Goal: Information Seeking & Learning: Find specific fact

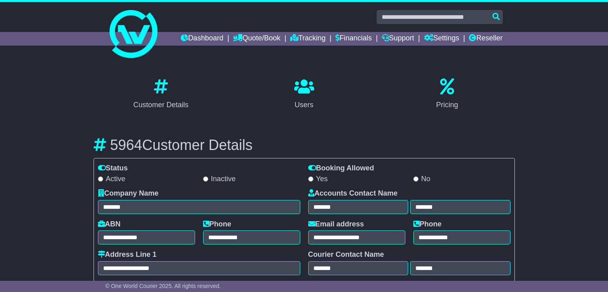
select select "**********"
select select "**"
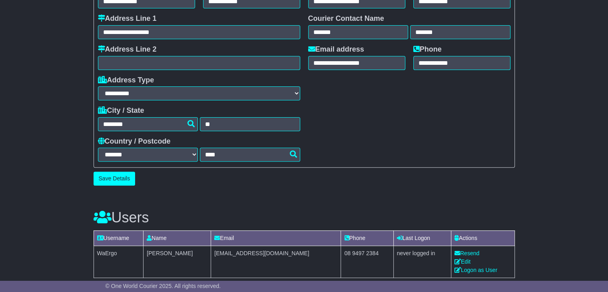
scroll to position [236, 0]
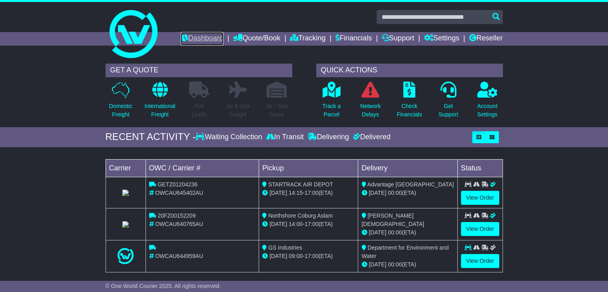
click at [196, 38] on link "Dashboard" at bounding box center [202, 39] width 43 height 14
drag, startPoint x: 235, startPoint y: 140, endPoint x: 485, endPoint y: 37, distance: 270.6
click at [485, 37] on link "Reseller" at bounding box center [486, 39] width 34 height 14
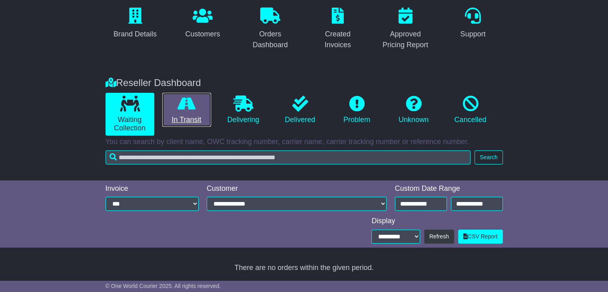
click at [188, 115] on link "In Transit" at bounding box center [186, 110] width 49 height 34
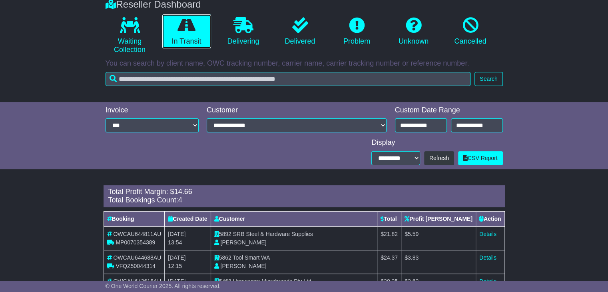
scroll to position [206, 0]
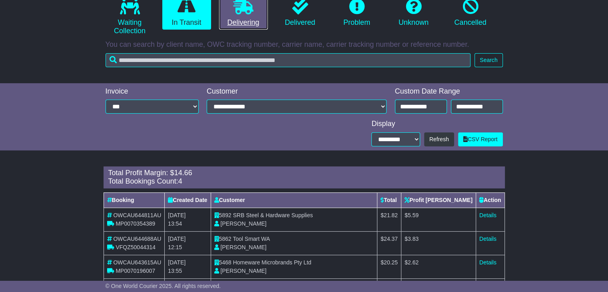
click at [238, 26] on link "Delivering" at bounding box center [243, 13] width 49 height 34
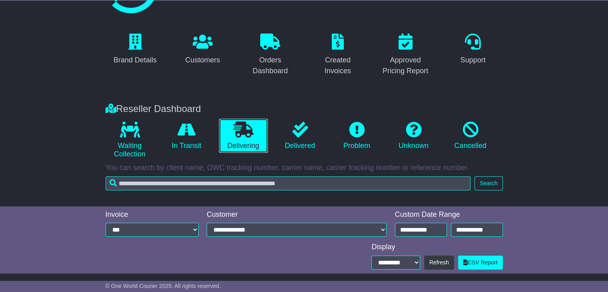
scroll to position [44, 0]
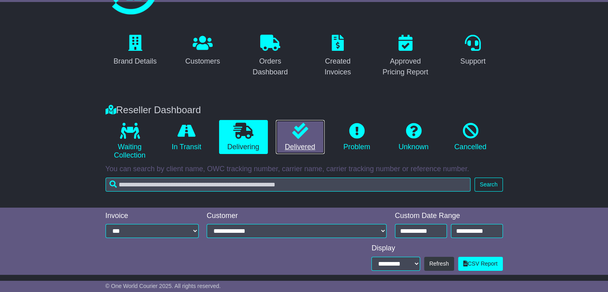
click at [293, 138] on icon at bounding box center [300, 131] width 16 height 16
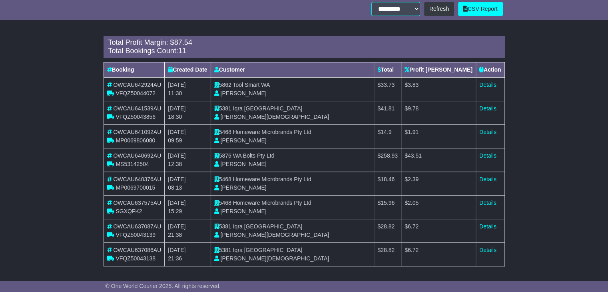
scroll to position [0, 0]
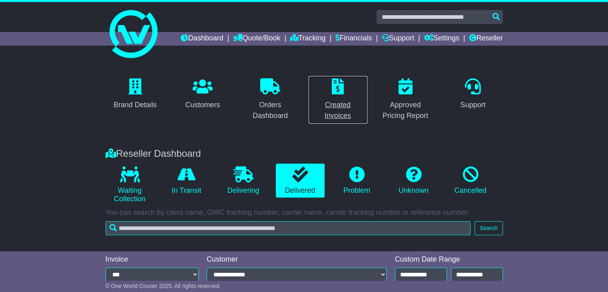
click at [344, 89] on p at bounding box center [338, 86] width 49 height 17
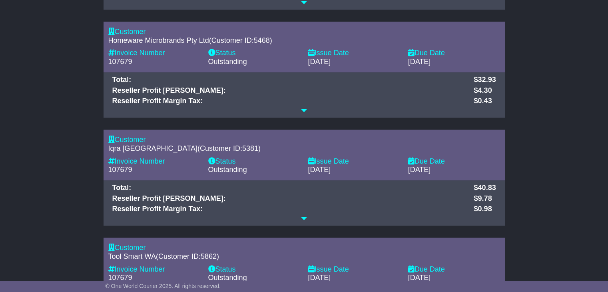
scroll to position [758, 0]
click at [304, 108] on icon at bounding box center [304, 110] width 6 height 7
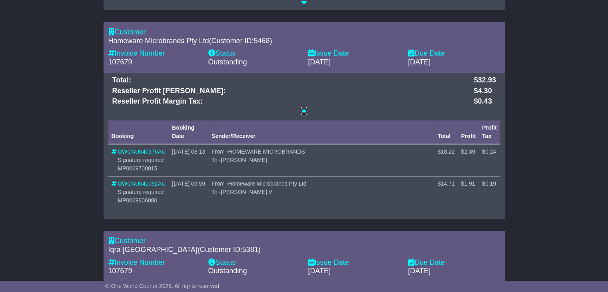
click at [306, 107] on icon at bounding box center [304, 110] width 6 height 7
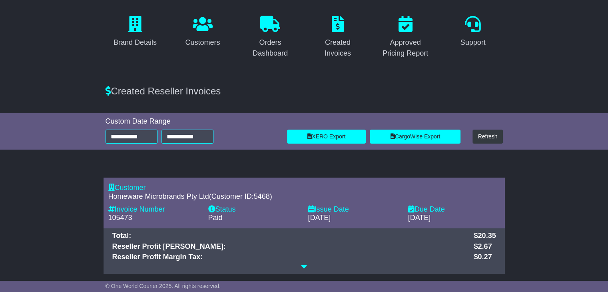
scroll to position [0, 0]
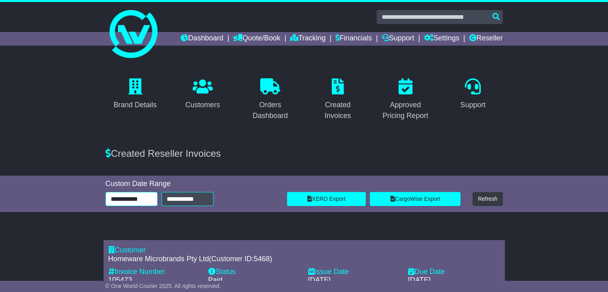
click at [125, 204] on input "**********" at bounding box center [132, 199] width 52 height 14
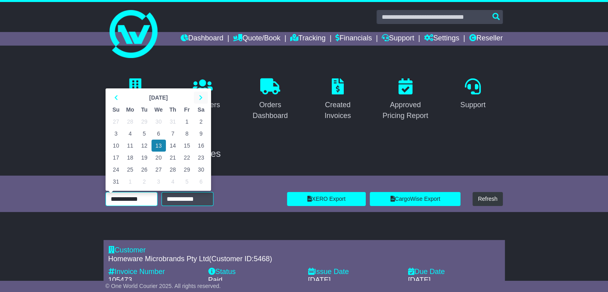
click at [200, 95] on icon at bounding box center [201, 98] width 4 height 6
click at [171, 135] on td "11" at bounding box center [173, 134] width 14 height 12
type input "**********"
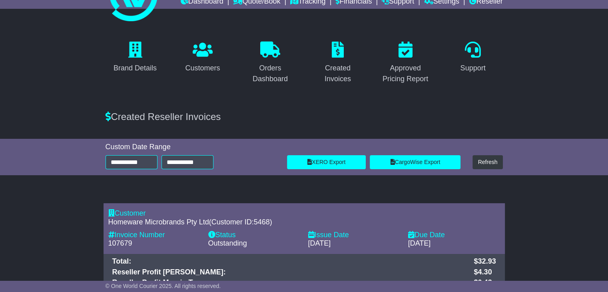
scroll to position [38, 0]
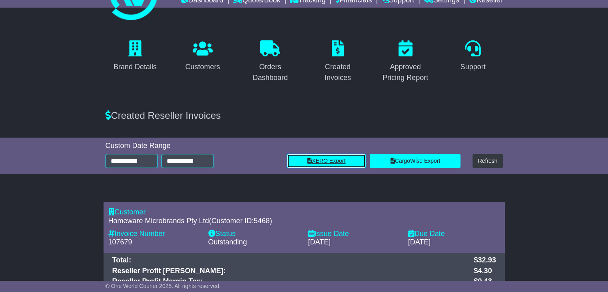
click at [349, 162] on link "XERO Export" at bounding box center [326, 161] width 79 height 14
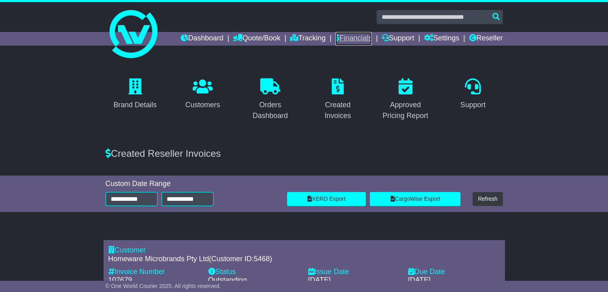
click at [347, 36] on link "Financials" at bounding box center [353, 39] width 36 height 14
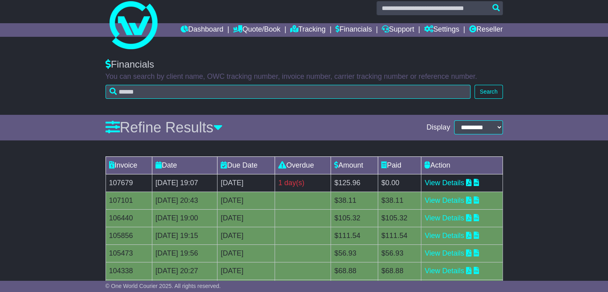
scroll to position [14, 0]
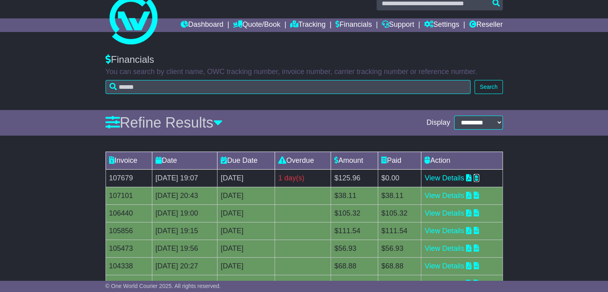
click at [479, 178] on icon at bounding box center [477, 177] width 6 height 7
click at [496, 24] on link "Reseller" at bounding box center [486, 25] width 34 height 14
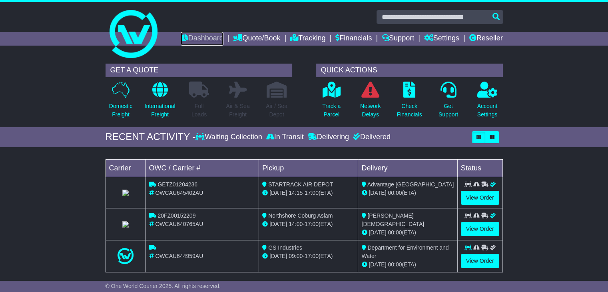
click at [194, 38] on link "Dashboard" at bounding box center [202, 39] width 43 height 14
click at [480, 40] on link "Reseller" at bounding box center [486, 39] width 34 height 14
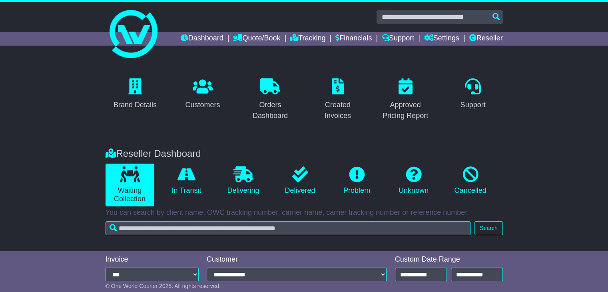
scroll to position [71, 0]
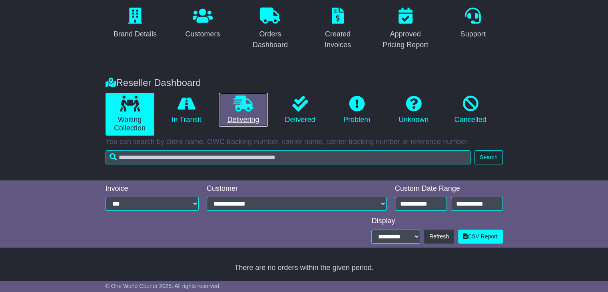
click at [231, 109] on link "Delivering" at bounding box center [243, 110] width 49 height 34
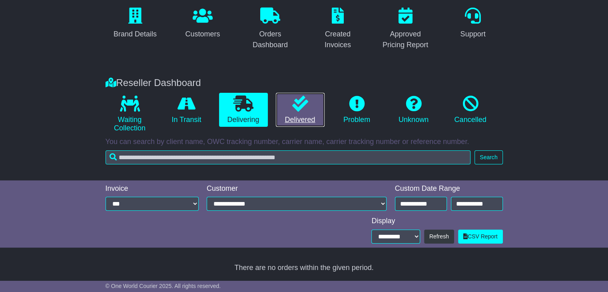
click at [283, 118] on link "Delivered" at bounding box center [300, 110] width 49 height 34
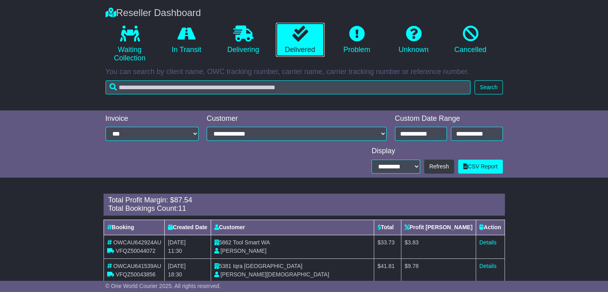
scroll to position [112, 0]
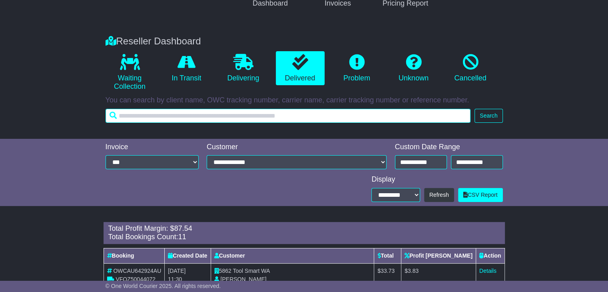
click at [262, 109] on input "text" at bounding box center [288, 116] width 365 height 14
paste input "**********"
type input "**********"
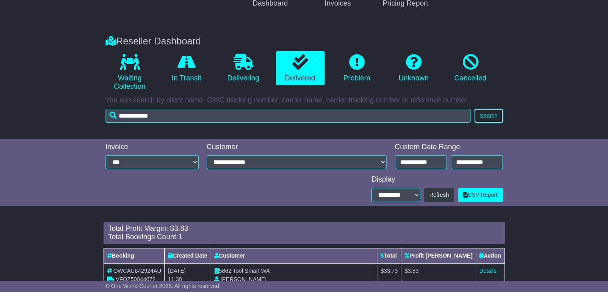
click at [487, 116] on button "Search" at bounding box center [489, 116] width 28 height 14
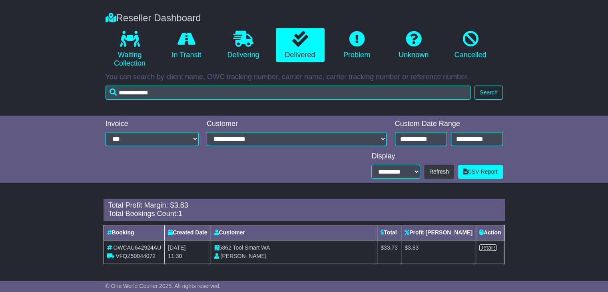
click at [486, 248] on link "Details" at bounding box center [487, 247] width 17 height 6
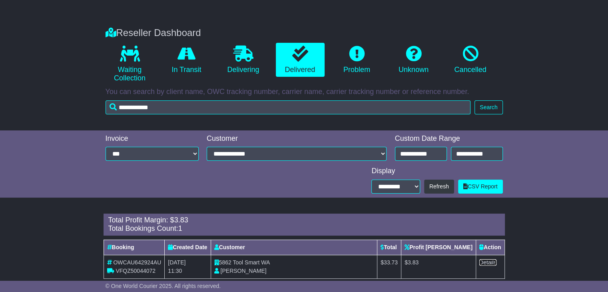
scroll to position [128, 0]
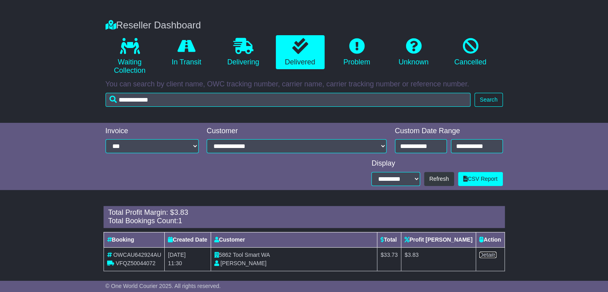
click at [488, 256] on link "Details" at bounding box center [487, 255] width 17 height 6
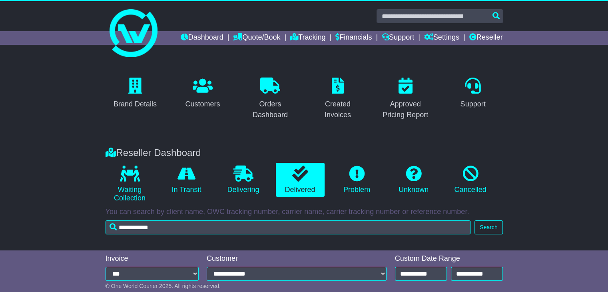
scroll to position [0, 0]
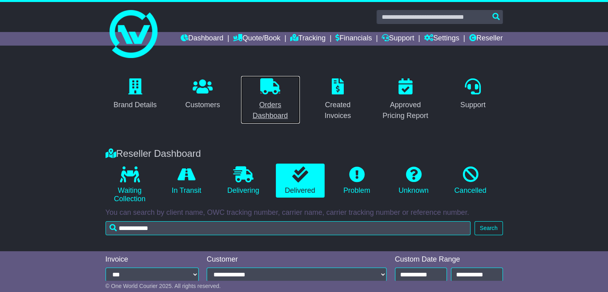
click at [268, 90] on icon at bounding box center [270, 86] width 20 height 16
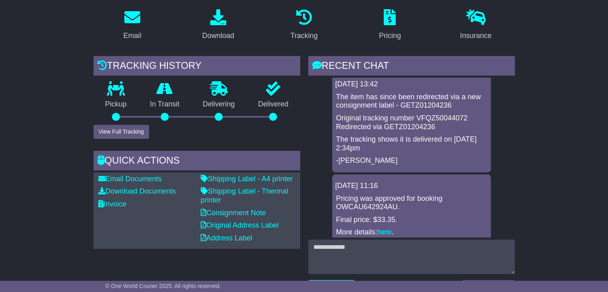
scroll to position [146, 0]
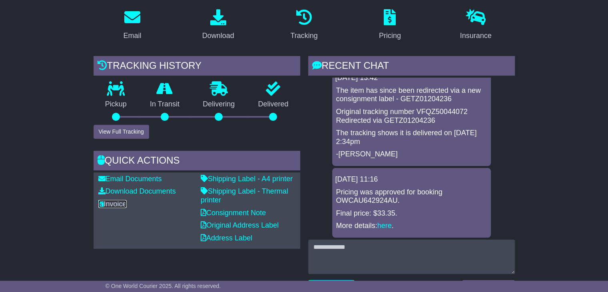
click at [114, 203] on link "Invoice" at bounding box center [112, 204] width 28 height 8
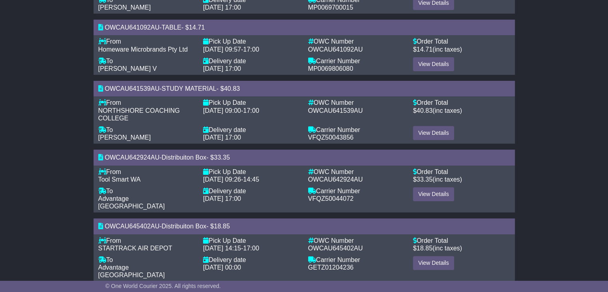
scroll to position [243, 0]
click at [427, 192] on link "View Details" at bounding box center [433, 194] width 41 height 14
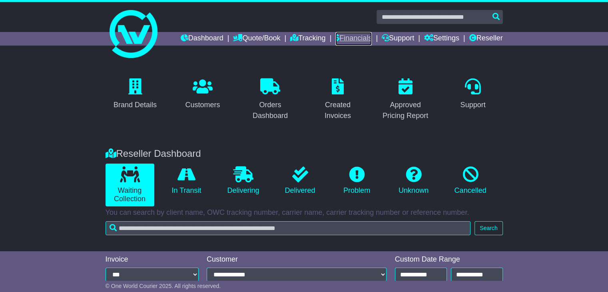
click at [344, 38] on link "Financials" at bounding box center [353, 39] width 36 height 14
click at [197, 88] on icon at bounding box center [203, 86] width 20 height 16
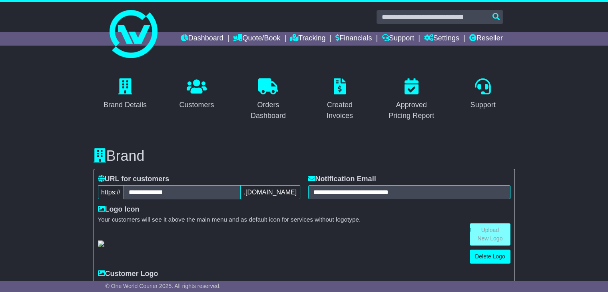
click at [200, 97] on link "Customers" at bounding box center [196, 95] width 45 height 38
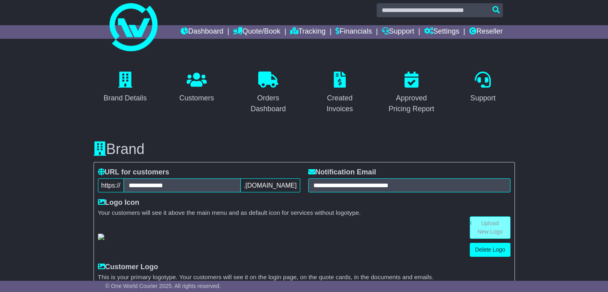
scroll to position [5, 0]
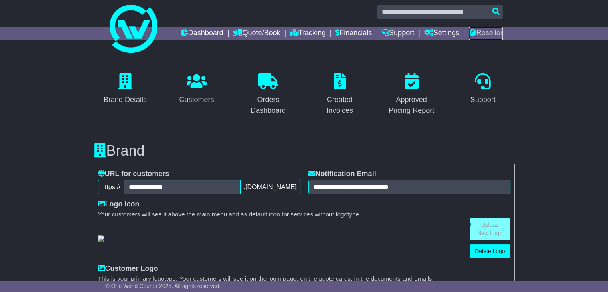
click at [482, 31] on link "Reseller" at bounding box center [486, 34] width 34 height 14
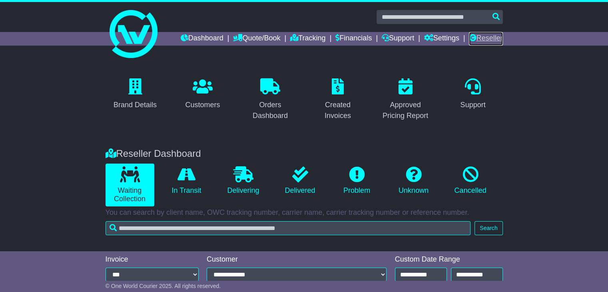
click at [484, 38] on link "Reseller" at bounding box center [486, 39] width 34 height 14
click at [288, 182] on link "Delivered" at bounding box center [300, 181] width 49 height 34
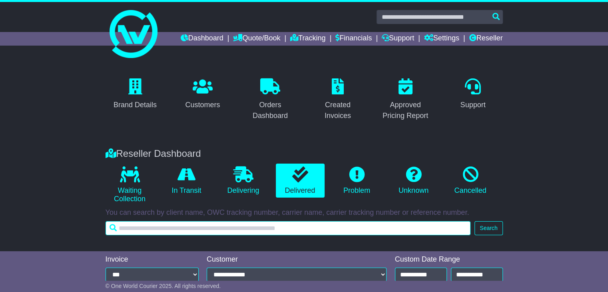
click at [296, 226] on input "text" at bounding box center [288, 228] width 365 height 14
paste input "**********"
type input "**********"
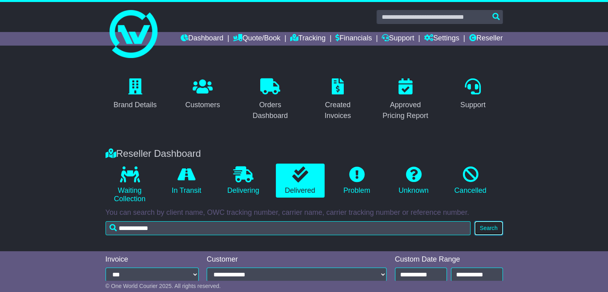
click at [494, 231] on button "Search" at bounding box center [489, 228] width 28 height 14
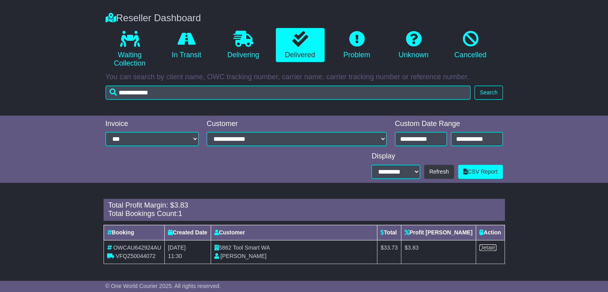
click at [494, 248] on link "Details" at bounding box center [487, 247] width 17 height 6
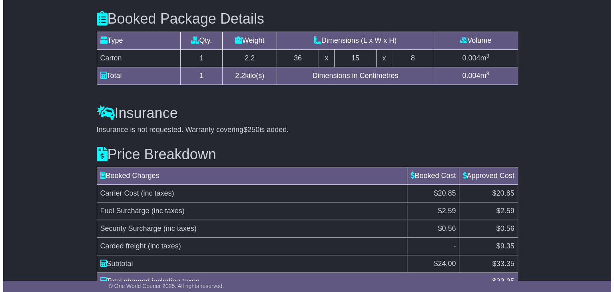
scroll to position [772, 0]
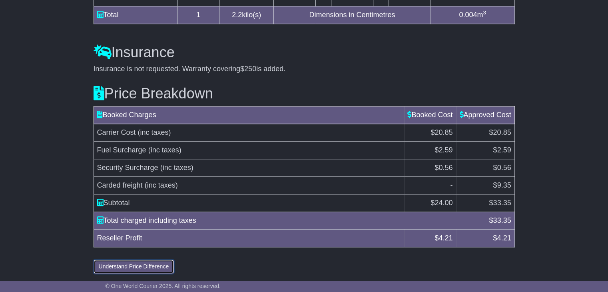
click at [156, 264] on button "Understand Price Difference" at bounding box center [134, 267] width 81 height 14
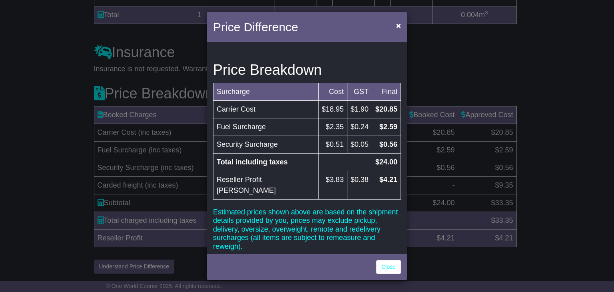
scroll to position [19, 0]
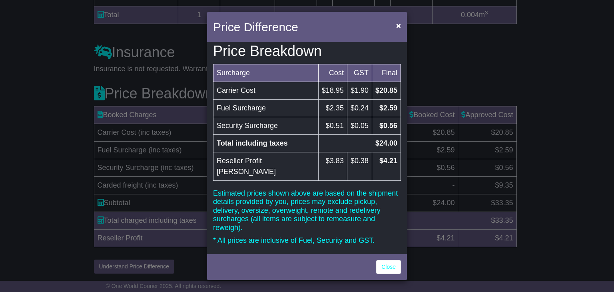
click at [257, 189] on p "Estimated prices shown above are based on the shipment details provided by you,…" at bounding box center [307, 210] width 188 height 43
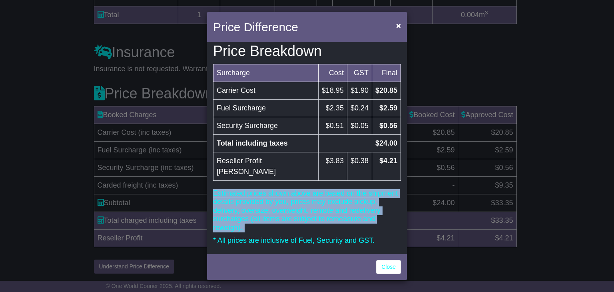
click at [257, 189] on p "Estimated prices shown above are based on the shipment details provided by you,…" at bounding box center [307, 210] width 188 height 43
click at [274, 190] on p "Estimated prices shown above are based on the shipment details provided by you,…" at bounding box center [307, 210] width 188 height 43
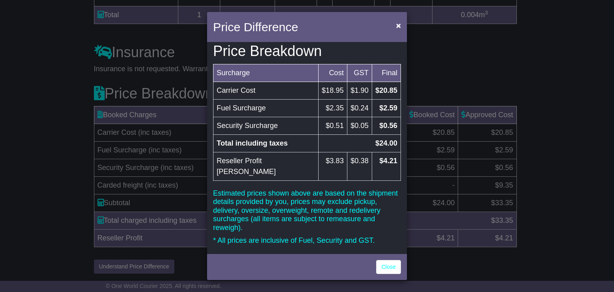
click at [274, 189] on p "Estimated prices shown above are based on the shipment details provided by you,…" at bounding box center [307, 210] width 188 height 43
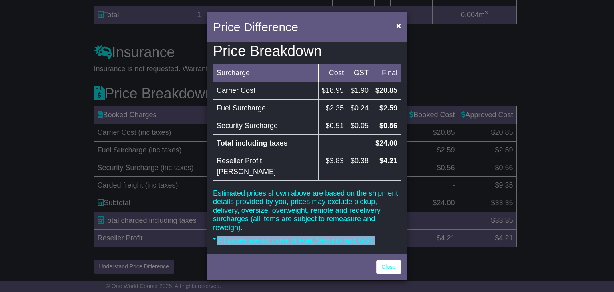
drag, startPoint x: 218, startPoint y: 229, endPoint x: 383, endPoint y: 226, distance: 164.8
click at [383, 236] on p "* All prices are inclusive of Fuel, Security and GST." at bounding box center [307, 240] width 188 height 9
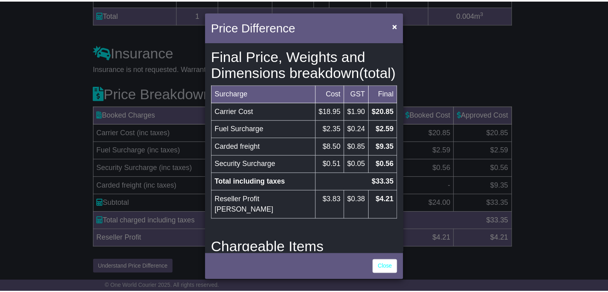
scroll to position [228, 0]
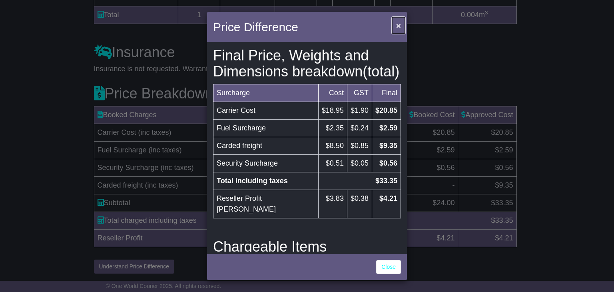
click at [398, 21] on span "×" at bounding box center [398, 25] width 5 height 9
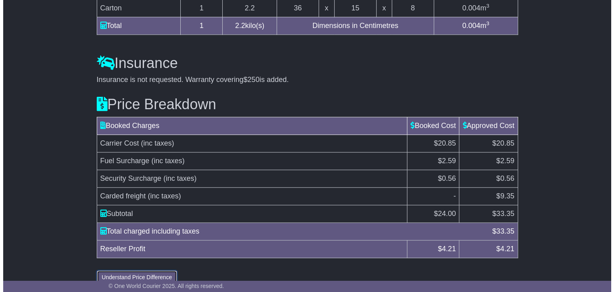
scroll to position [772, 0]
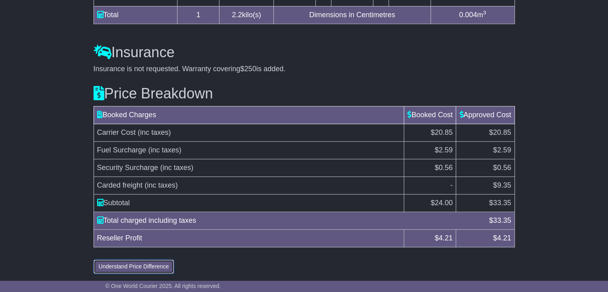
click at [149, 266] on button "Understand Price Difference" at bounding box center [134, 267] width 81 height 14
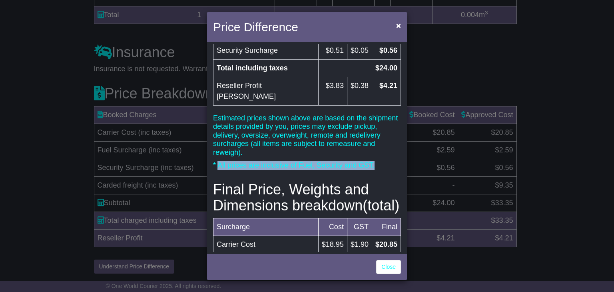
scroll to position [0, 0]
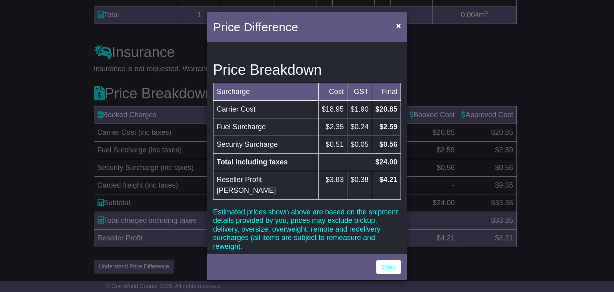
click at [279, 83] on td "Surcharge" at bounding box center [266, 92] width 105 height 18
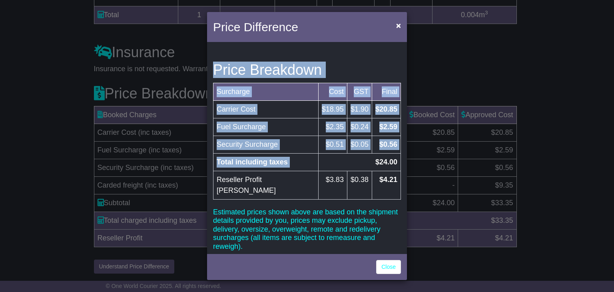
drag, startPoint x: 217, startPoint y: 68, endPoint x: 347, endPoint y: 154, distance: 156.7
click at [347, 154] on div "Price Breakdown Surcharge Cost GST Final Carrier Cost $18.95 $1.90 $20.85 Fuel …" at bounding box center [307, 148] width 200 height 208
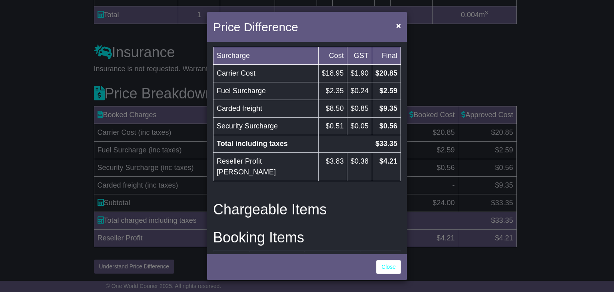
scroll to position [266, 0]
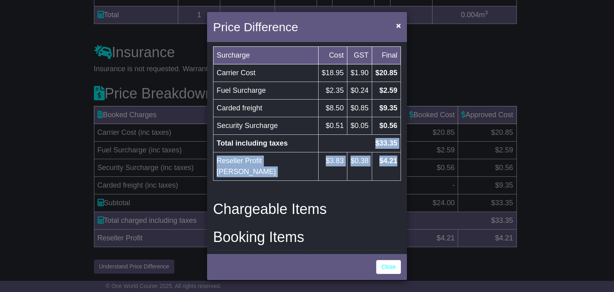
drag, startPoint x: 371, startPoint y: 144, endPoint x: 393, endPoint y: 166, distance: 31.1
click at [393, 166] on tbody "Carrier Cost $18.95 $1.90 $20.85 Fuel Surcharge $2.35 $0.24 $2.59 Carded freigh…" at bounding box center [308, 122] width 188 height 116
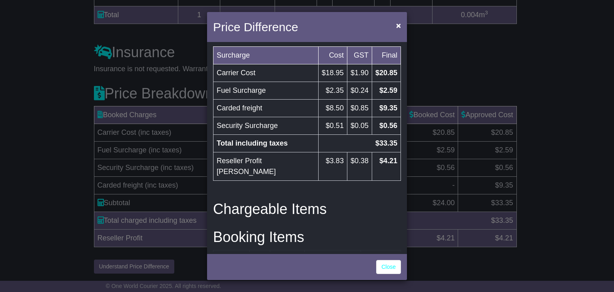
click at [365, 185] on div "Price Breakdown Surcharge Cost GST Final Carrier Cost $18.95 $1.90 $20.85 Fuel …" at bounding box center [307, 148] width 200 height 208
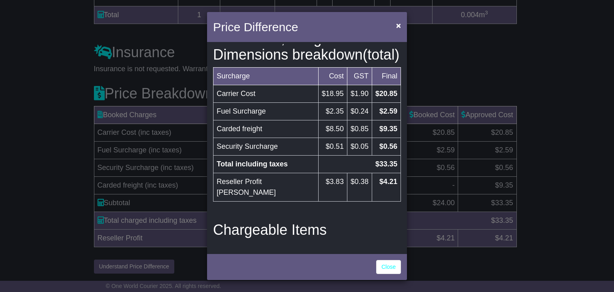
scroll to position [246, 0]
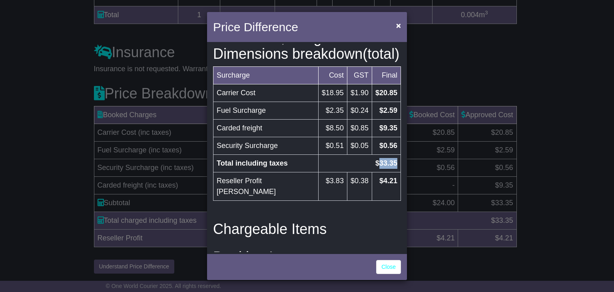
drag, startPoint x: 374, startPoint y: 166, endPoint x: 393, endPoint y: 170, distance: 19.6
click at [393, 170] on td "$33.35" at bounding box center [359, 164] width 82 height 18
drag, startPoint x: 383, startPoint y: 185, endPoint x: 392, endPoint y: 185, distance: 8.4
click at [392, 185] on td "$4.21" at bounding box center [386, 186] width 29 height 28
drag, startPoint x: 380, startPoint y: 185, endPoint x: 393, endPoint y: 186, distance: 12.8
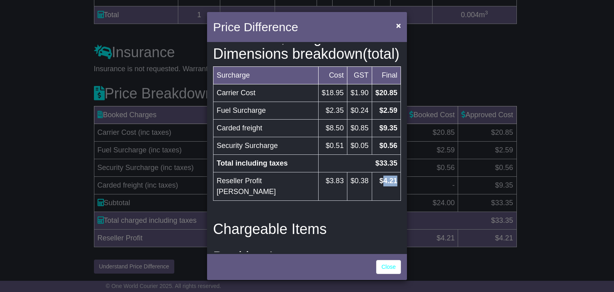
click at [393, 186] on td "$4.21" at bounding box center [386, 186] width 29 height 28
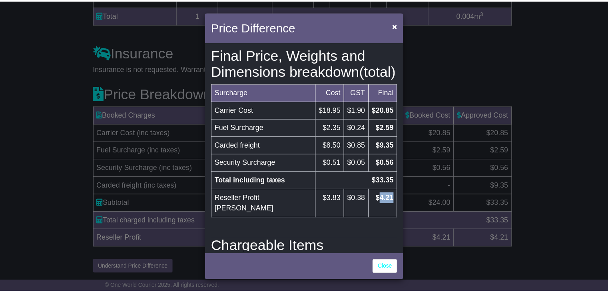
scroll to position [230, 0]
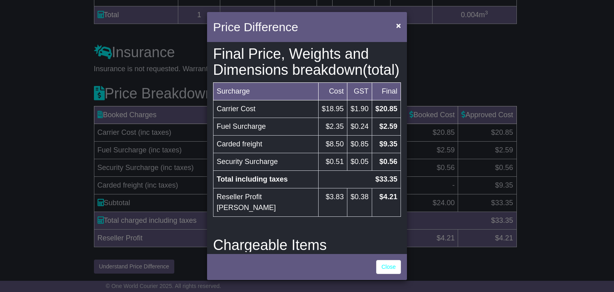
click at [563, 129] on div "Price Difference × Price Breakdown Surcharge Cost GST Final Carrier Cost $18.95…" at bounding box center [307, 146] width 614 height 292
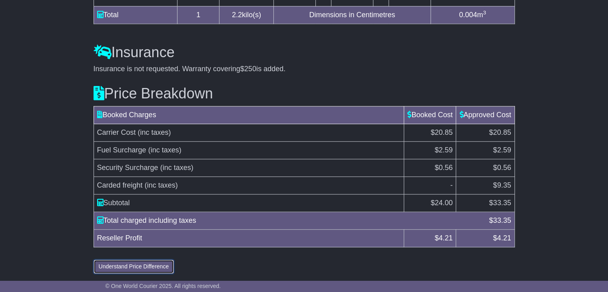
scroll to position [507, 0]
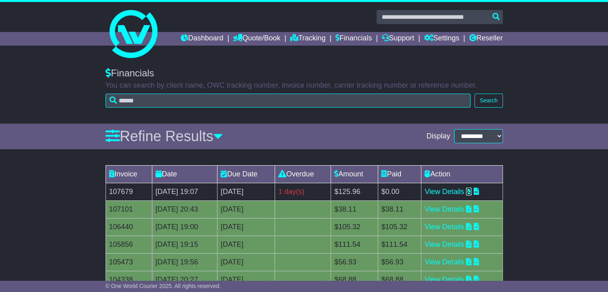
click at [472, 192] on icon at bounding box center [469, 191] width 6 height 7
